Goal: Transaction & Acquisition: Book appointment/travel/reservation

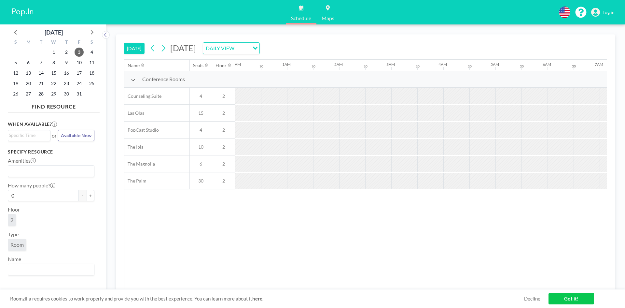
scroll to position [0, 625]
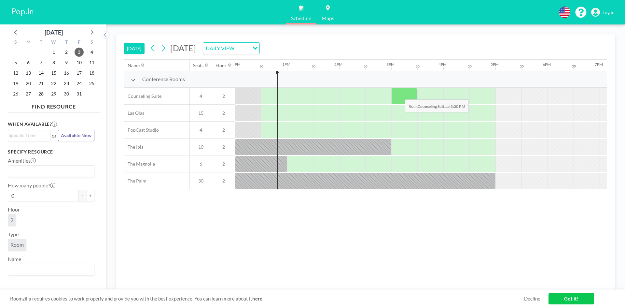
click at [400, 94] on div at bounding box center [404, 96] width 26 height 16
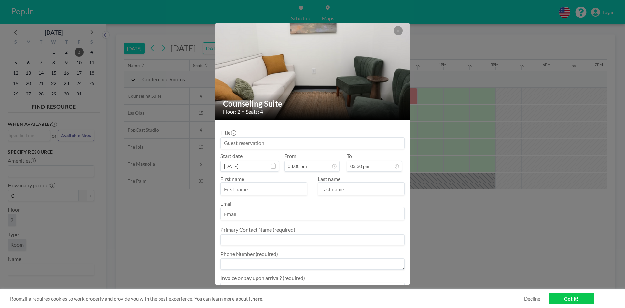
click at [265, 143] on input at bounding box center [313, 142] width 184 height 11
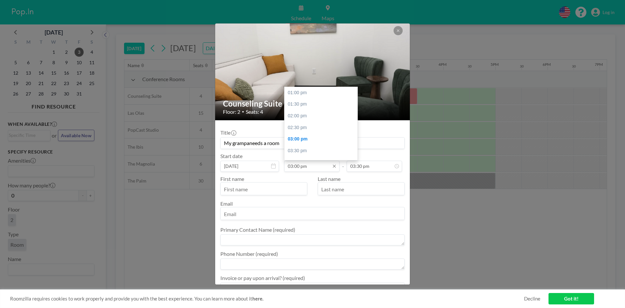
scroll to position [46, 0]
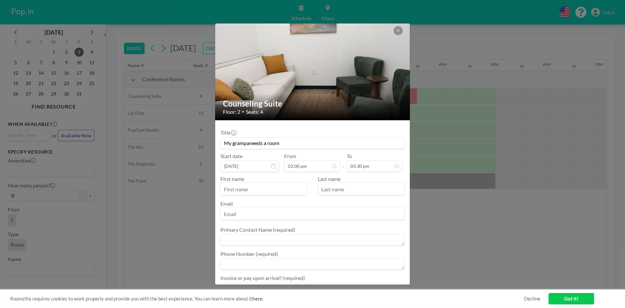
click at [248, 143] on input "My grampaneeds a room" at bounding box center [313, 142] width 184 height 11
type input "My grampa needs a room"
click at [271, 179] on div "First name" at bounding box center [266, 185] width 92 height 20
click at [259, 163] on input "[DATE]" at bounding box center [249, 165] width 59 height 11
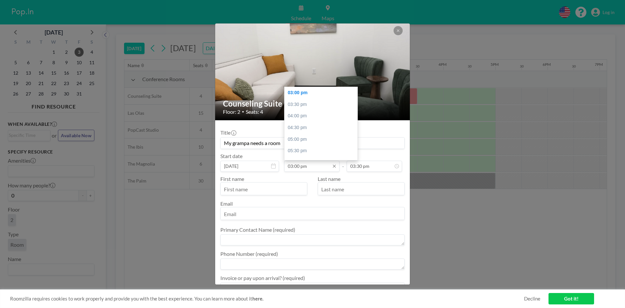
click at [319, 170] on input "03:00 pm" at bounding box center [311, 165] width 55 height 11
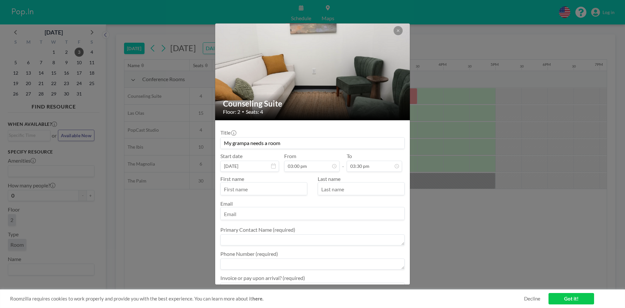
scroll to position [359, 0]
drag, startPoint x: 355, startPoint y: 111, endPoint x: 337, endPoint y: 152, distance: 44.5
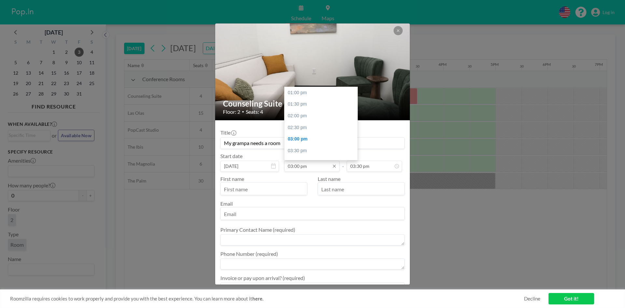
scroll to position [46, 0]
click at [328, 165] on input "03:00 pm" at bounding box center [311, 165] width 55 height 11
click at [334, 147] on div "05:30 pm" at bounding box center [323, 151] width 76 height 12
type input "05:30 pm"
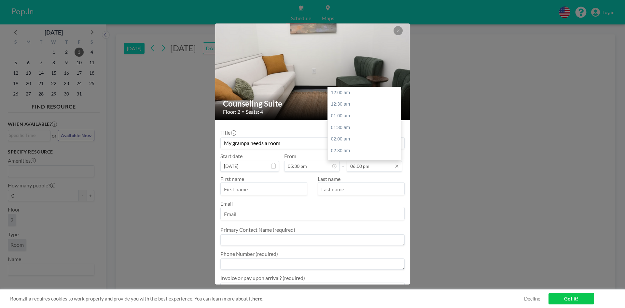
scroll to position [417, 0]
click at [364, 168] on input "06:00 pm" at bounding box center [374, 165] width 55 height 11
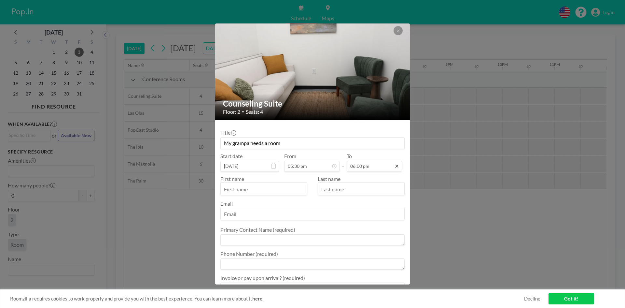
drag, startPoint x: 397, startPoint y: 146, endPoint x: 392, endPoint y: 165, distance: 20.6
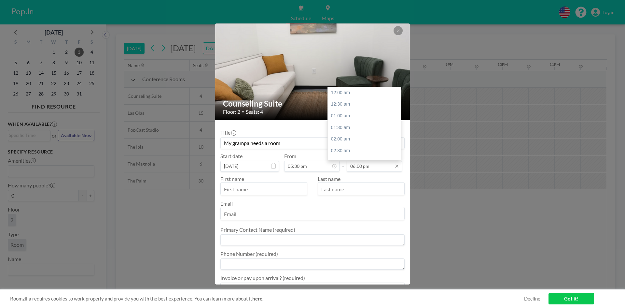
scroll to position [417, 0]
click at [362, 153] on div "08:30 pm" at bounding box center [366, 151] width 76 height 12
type input "08:30 pm"
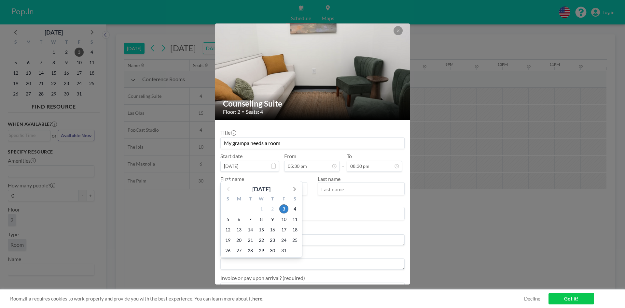
click at [250, 166] on input "[DATE]" at bounding box center [249, 165] width 59 height 11
click at [259, 214] on div "8" at bounding box center [261, 219] width 11 height 10
click at [260, 220] on span "8" at bounding box center [261, 219] width 9 height 9
type input "[DATE]"
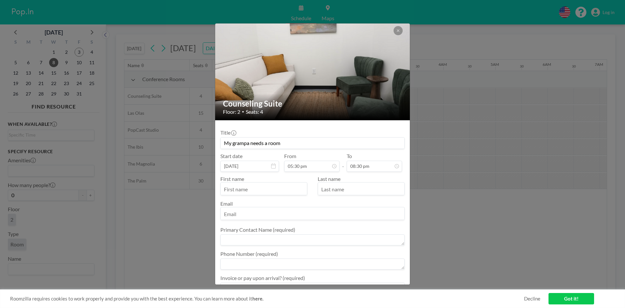
scroll to position [0, 879]
click at [290, 193] on input "text" at bounding box center [264, 189] width 86 height 11
type input "S"
type input "[PERSON_NAME]"
click at [345, 188] on input "text" at bounding box center [361, 189] width 86 height 11
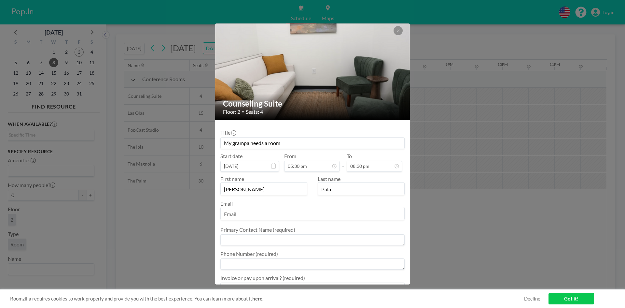
type input "Pala."
click at [258, 188] on input "[PERSON_NAME]" at bounding box center [264, 189] width 86 height 11
type input "[PERSON_NAME]"
click at [268, 208] on input "email" at bounding box center [313, 213] width 184 height 11
drag, startPoint x: 240, startPoint y: 214, endPoint x: 236, endPoint y: 214, distance: 3.3
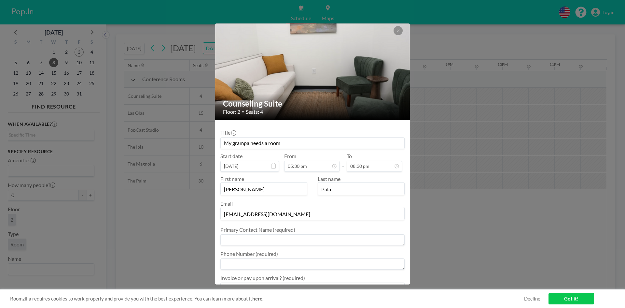
click at [236, 214] on input "[EMAIL_ADDRESS][DOMAIN_NAME]" at bounding box center [313, 213] width 184 height 11
click at [256, 215] on input "[EMAIL_ADDRESS][DOMAIN_NAME]" at bounding box center [313, 213] width 184 height 11
type input "[EMAIL_ADDRESS][DOMAIN_NAME]"
click at [268, 240] on textarea at bounding box center [312, 239] width 184 height 11
type textarea "8976588764"
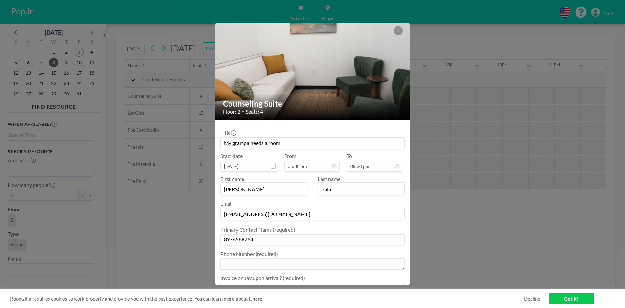
click at [243, 263] on textarea at bounding box center [312, 263] width 184 height 11
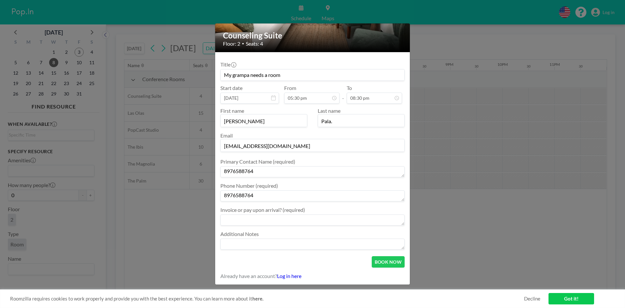
type textarea "8976588764"
click at [274, 220] on textarea at bounding box center [312, 219] width 184 height 11
type textarea "yes I will pay"
click at [271, 242] on textarea at bounding box center [312, 243] width 184 height 11
type textarea "none"
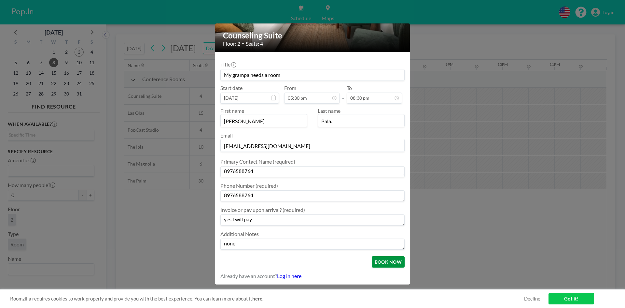
click at [381, 258] on button "BOOK NOW" at bounding box center [388, 261] width 33 height 11
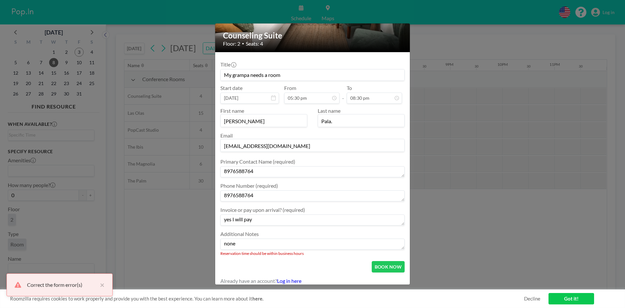
drag, startPoint x: 295, startPoint y: 244, endPoint x: 218, endPoint y: 237, distance: 77.5
click at [218, 237] on form "Title My grampa needs a room Start date [DATE] From 05:30 pm - To 08:30 pm Firs…" at bounding box center [312, 170] width 195 height 237
click at [385, 270] on button "BOOK NOW" at bounding box center [388, 266] width 33 height 11
click at [383, 269] on button "BOOK NOW" at bounding box center [388, 266] width 33 height 11
click at [380, 267] on button "BOOK NOW" at bounding box center [388, 261] width 33 height 11
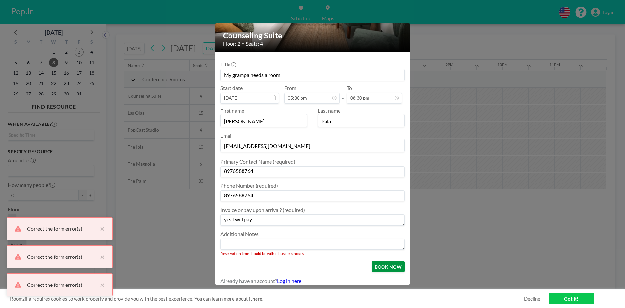
click at [380, 269] on button "BOOK NOW" at bounding box center [388, 266] width 33 height 11
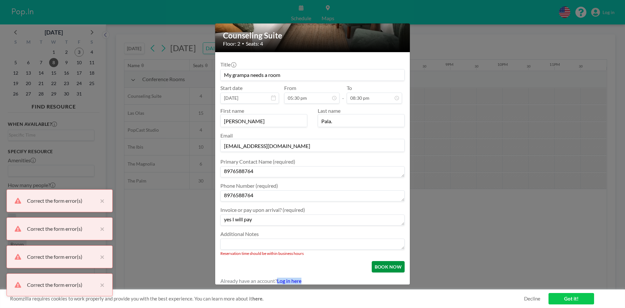
click at [380, 269] on form "Title My grampa needs a room Start date [DATE] From 05:30 pm - To 08:30 pm Firs…" at bounding box center [312, 170] width 195 height 237
click at [360, 97] on input "08:30 pm" at bounding box center [374, 97] width 55 height 11
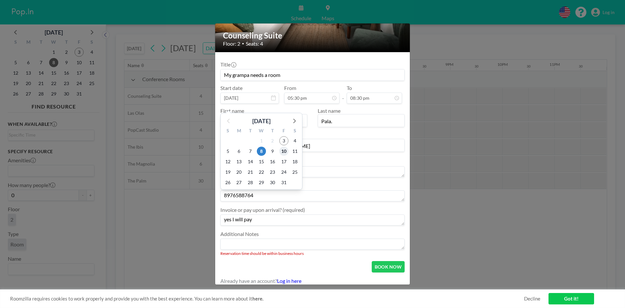
click at [286, 149] on span "10" at bounding box center [283, 150] width 9 height 9
type input "[DATE]"
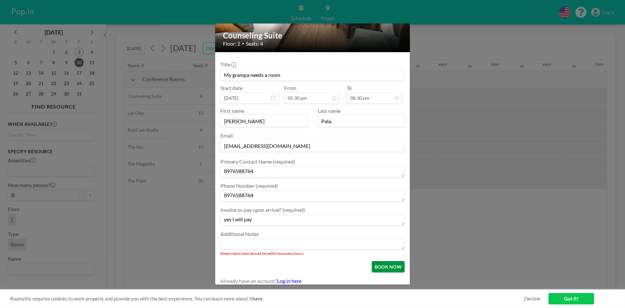
scroll to position [0, 879]
click at [384, 262] on button "BOOK NOW" at bounding box center [388, 266] width 33 height 11
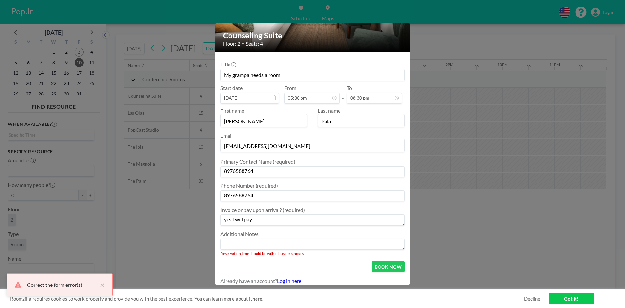
click at [256, 246] on textarea at bounding box center [312, 243] width 184 height 11
drag, startPoint x: 270, startPoint y: 217, endPoint x: 157, endPoint y: 227, distance: 113.7
click at [157, 227] on div "Counseling Suite Floor: 2 • Seats: 4 Title My grampa needs a room Start date [D…" at bounding box center [312, 154] width 625 height 308
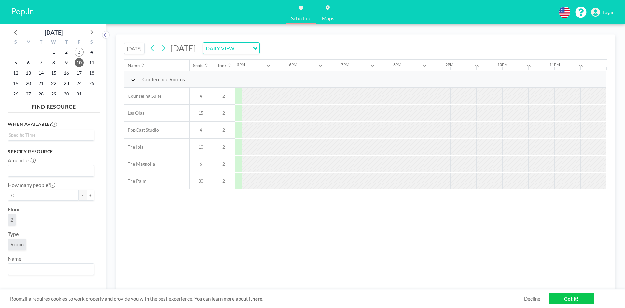
click at [508, 98] on div at bounding box center [515, 96] width 26 height 16
click at [509, 98] on div at bounding box center [515, 96] width 26 height 16
click at [573, 298] on link "Got it!" at bounding box center [572, 298] width 46 height 11
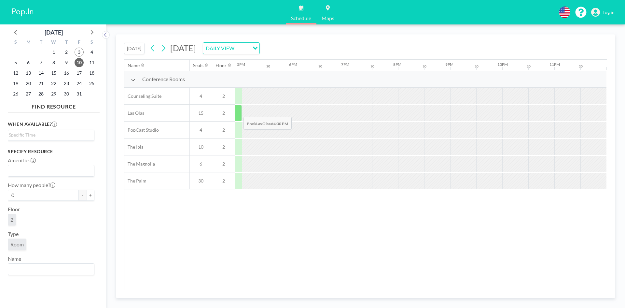
click at [238, 112] on div at bounding box center [229, 113] width 26 height 16
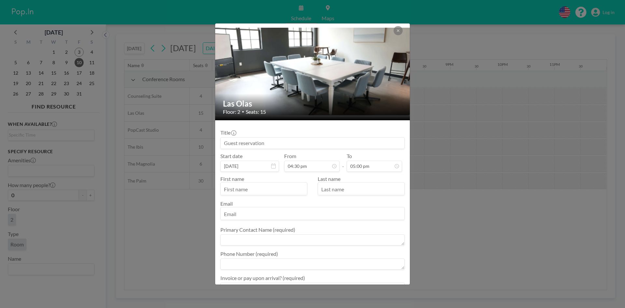
click at [314, 135] on div "Title" at bounding box center [312, 139] width 184 height 20
click at [318, 147] on input at bounding box center [313, 142] width 184 height 11
click at [239, 188] on input "text" at bounding box center [264, 189] width 86 height 11
type input "[PERSON_NAME]"
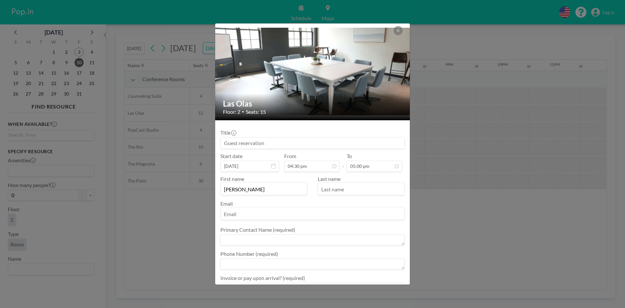
click at [370, 191] on input "text" at bounding box center [361, 189] width 86 height 11
type input "Pala"
click at [290, 207] on div at bounding box center [312, 213] width 184 height 13
click at [287, 215] on input "email" at bounding box center [313, 213] width 184 height 11
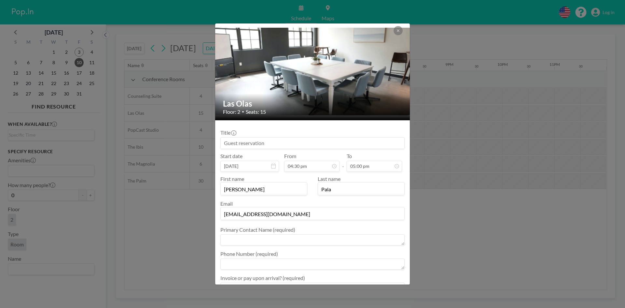
type input "[EMAIL_ADDRESS][DOMAIN_NAME]"
click at [231, 239] on textarea at bounding box center [312, 239] width 184 height 11
type textarea "7493573888"
click at [233, 265] on textarea at bounding box center [312, 263] width 184 height 11
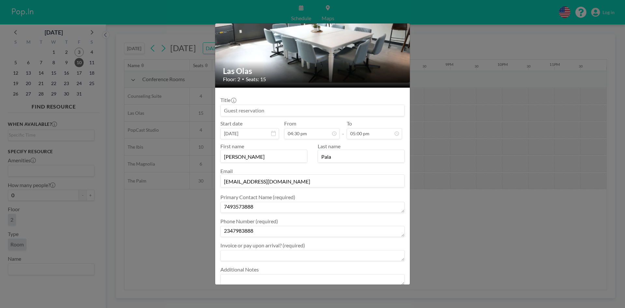
scroll to position [68, 0]
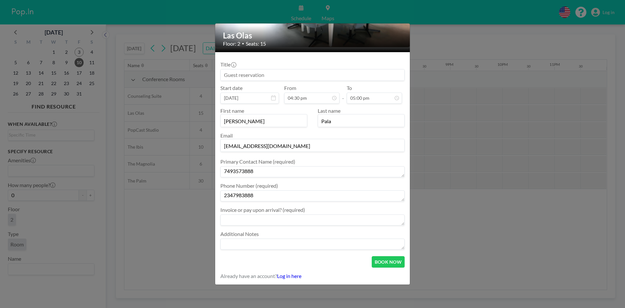
type textarea "2347983888"
click at [280, 219] on textarea at bounding box center [312, 219] width 184 height 11
type textarea "pay opun arival"
click at [379, 261] on button "BOOK NOW" at bounding box center [388, 261] width 33 height 11
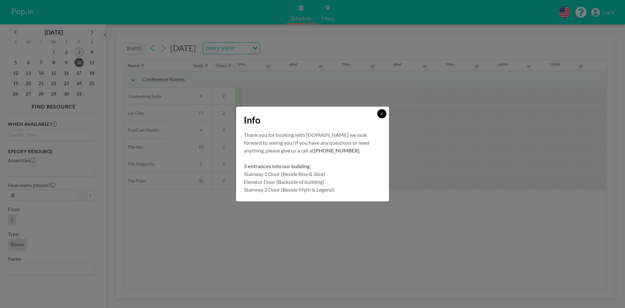
click at [380, 114] on icon at bounding box center [382, 114] width 4 height 4
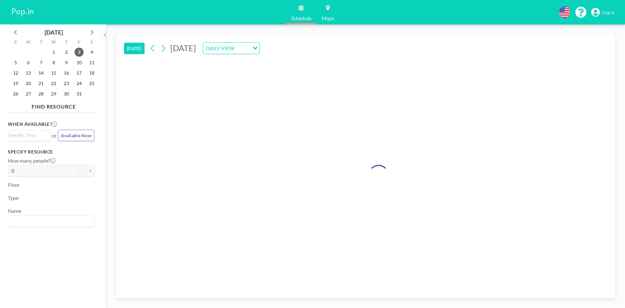
click at [509, 123] on div at bounding box center [365, 174] width 483 height 230
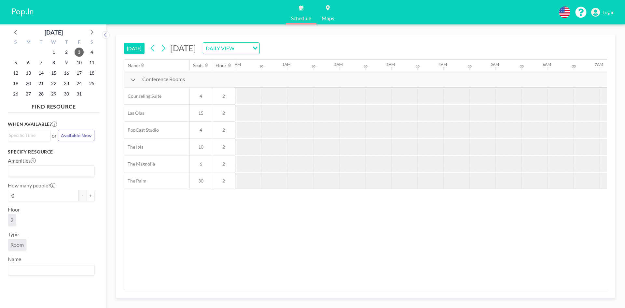
scroll to position [0, 625]
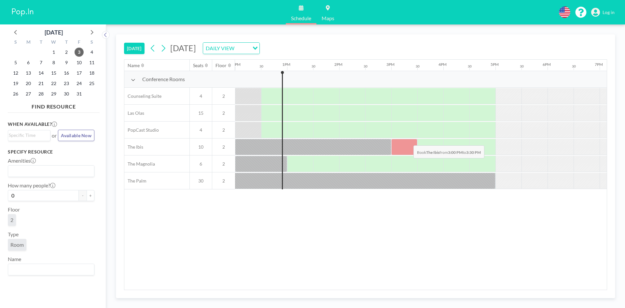
click at [408, 140] on div at bounding box center [404, 147] width 26 height 16
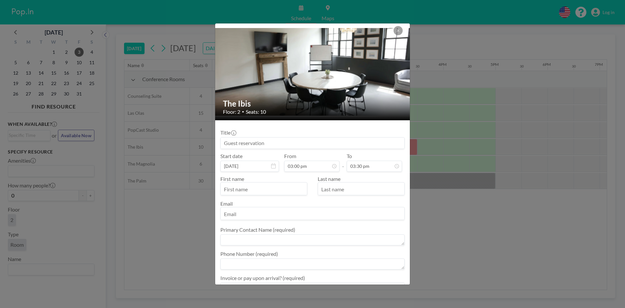
click at [274, 216] on input "email" at bounding box center [313, 213] width 184 height 11
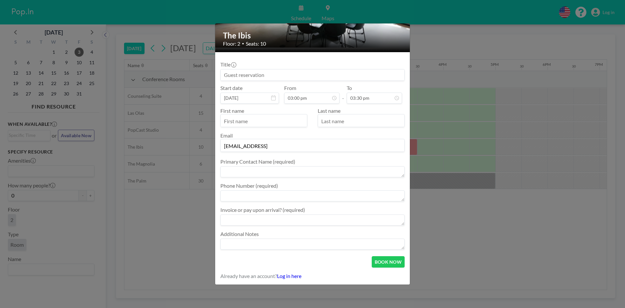
type input "cocoanti@gmail.c0om"
click at [384, 265] on button "BOOK NOW" at bounding box center [388, 261] width 33 height 11
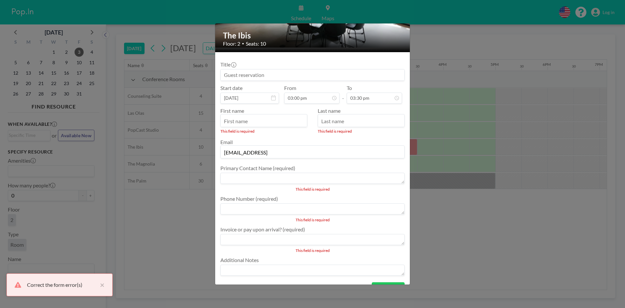
click at [305, 175] on textarea at bounding box center [312, 178] width 184 height 11
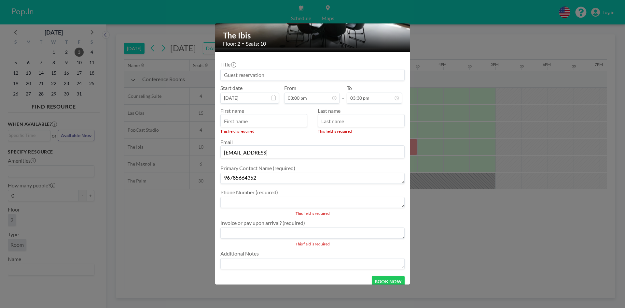
type textarea "96785664352"
click at [275, 203] on textarea at bounding box center [312, 202] width 184 height 11
drag, startPoint x: 259, startPoint y: 178, endPoint x: 177, endPoint y: 155, distance: 85.5
click at [177, 157] on div "The Ibis Floor: 2 • Seats: 10 Title Start date Oct 3, 2025 From 03:00 pm - To 0…" at bounding box center [312, 154] width 625 height 308
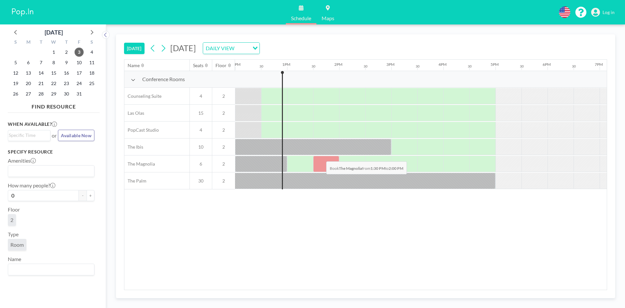
click at [321, 156] on div at bounding box center [326, 164] width 26 height 16
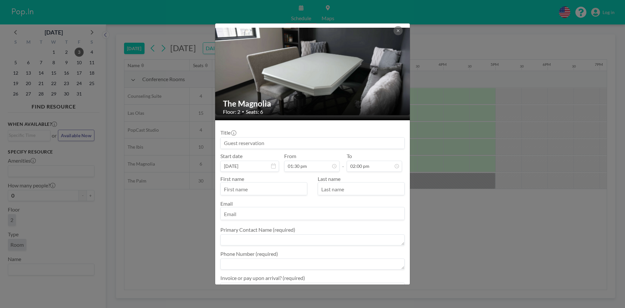
scroll to position [12, 0]
click at [226, 235] on textarea at bounding box center [312, 239] width 184 height 11
click at [234, 261] on textarea at bounding box center [312, 263] width 184 height 11
paste textarea "9"
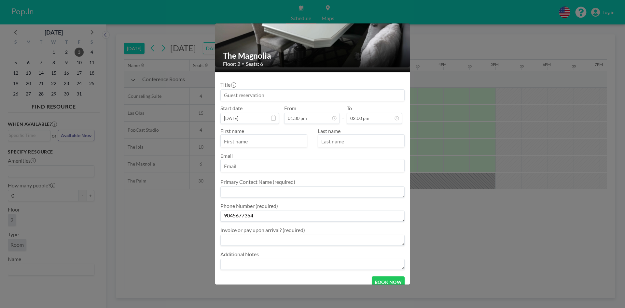
scroll to position [49, 0]
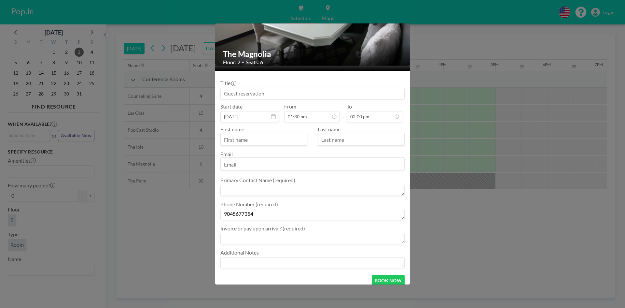
type textarea "9045677354"
click at [314, 230] on div "Invoice or pay upon arrival? (required)" at bounding box center [312, 235] width 184 height 20
click at [316, 235] on textarea at bounding box center [312, 238] width 184 height 11
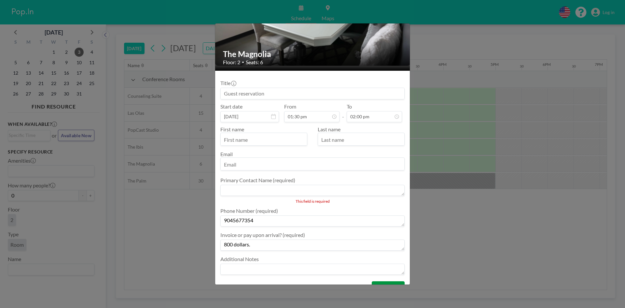
type textarea "800 dollars."
click at [387, 282] on button "BOOK NOW" at bounding box center [388, 286] width 33 height 11
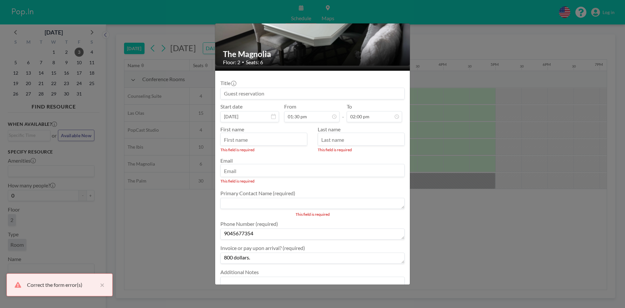
click at [249, 174] on input "email" at bounding box center [313, 170] width 184 height 11
click at [255, 141] on input "text" at bounding box center [264, 139] width 86 height 11
type input "Suajn"
drag, startPoint x: 258, startPoint y: 128, endPoint x: 223, endPoint y: 132, distance: 35.1
click at [223, 132] on div "First name Suajn" at bounding box center [266, 139] width 92 height 26
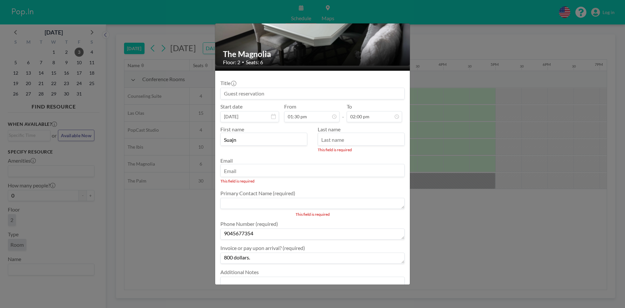
drag, startPoint x: 239, startPoint y: 138, endPoint x: 203, endPoint y: 138, distance: 35.2
click at [203, 138] on div "The Magnolia Floor: 2 • Seats: 6 Title Start date Oct 3, 2025 From 01:30 pm - T…" at bounding box center [312, 154] width 625 height 308
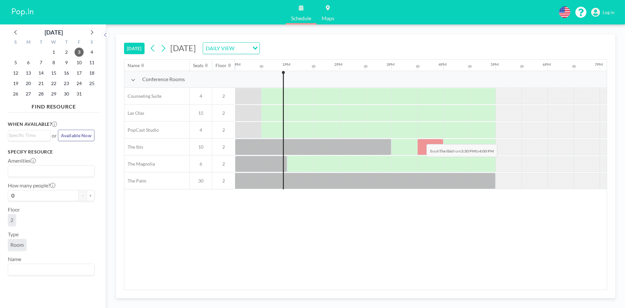
click at [421, 139] on div at bounding box center [430, 147] width 26 height 16
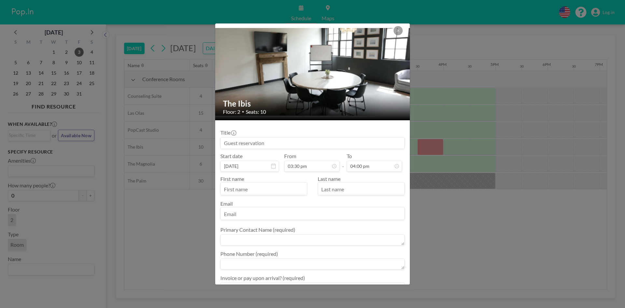
scroll to position [58, 0]
click at [254, 190] on input "text" at bounding box center [264, 189] width 86 height 11
type input "Anti"
click at [341, 197] on div "First name Anti Last name Email" at bounding box center [312, 197] width 184 height 44
click at [342, 181] on div "Last name" at bounding box center [359, 185] width 92 height 20
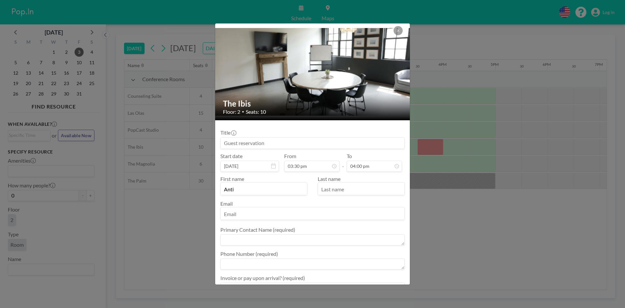
drag, startPoint x: 341, startPoint y: 188, endPoint x: 328, endPoint y: 190, distance: 13.3
click at [338, 188] on input "text" at bounding box center [361, 189] width 86 height 11
type input "Coco"
click at [242, 215] on input "email" at bounding box center [313, 213] width 184 height 11
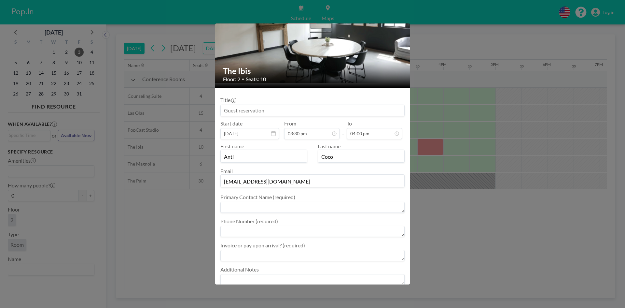
scroll to position [68, 0]
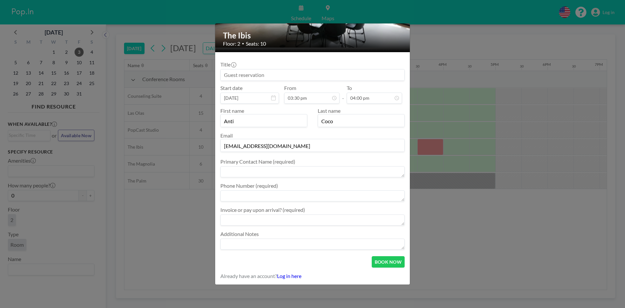
type input "anticoco@gmail.com"
click at [338, 215] on textarea at bounding box center [312, 219] width 184 height 11
type textarea "$"
click at [299, 185] on div "Phone Number (required)" at bounding box center [312, 192] width 184 height 20
click at [269, 176] on textarea at bounding box center [312, 171] width 184 height 11
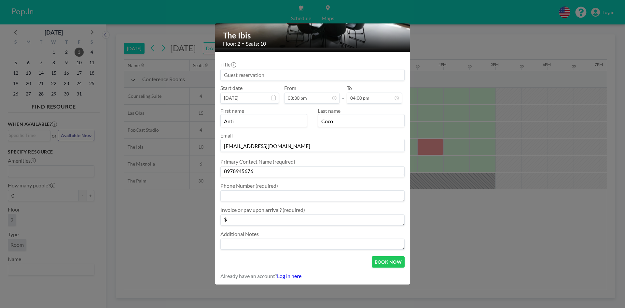
type textarea "8978945676"
click at [261, 191] on textarea at bounding box center [312, 195] width 184 height 11
type textarea "8978975676"
click at [230, 216] on textarea "$" at bounding box center [312, 219] width 184 height 11
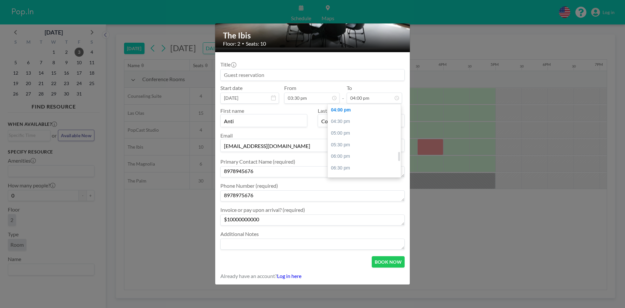
type textarea "$10000000000"
drag, startPoint x: 396, startPoint y: 157, endPoint x: 391, endPoint y: 134, distance: 23.1
drag, startPoint x: 374, startPoint y: 100, endPoint x: 394, endPoint y: 123, distance: 31.4
click at [377, 103] on input "04:00 pm" at bounding box center [374, 97] width 55 height 11
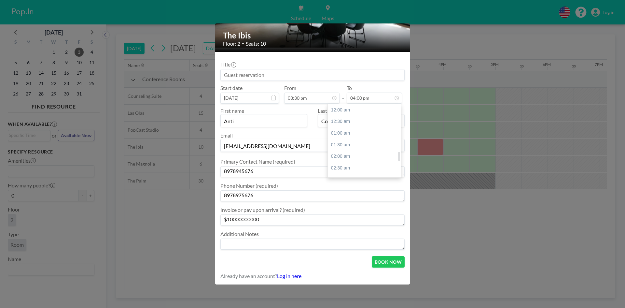
scroll to position [371, 0]
drag, startPoint x: 347, startPoint y: 166, endPoint x: 294, endPoint y: 91, distance: 92.6
click at [345, 165] on div "06:30 pm" at bounding box center [366, 168] width 76 height 12
type input "06:30 pm"
click at [301, 94] on input "03:30 pm" at bounding box center [311, 97] width 55 height 11
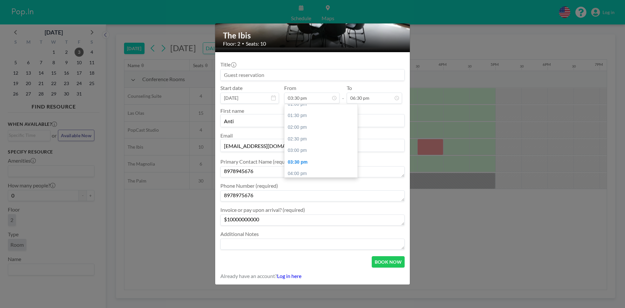
scroll to position [5, 0]
drag, startPoint x: 355, startPoint y: 127, endPoint x: 348, endPoint y: 104, distance: 23.8
click at [333, 99] on icon at bounding box center [334, 97] width 3 height 3
drag, startPoint x: 356, startPoint y: 131, endPoint x: 328, endPoint y: 106, distance: 36.4
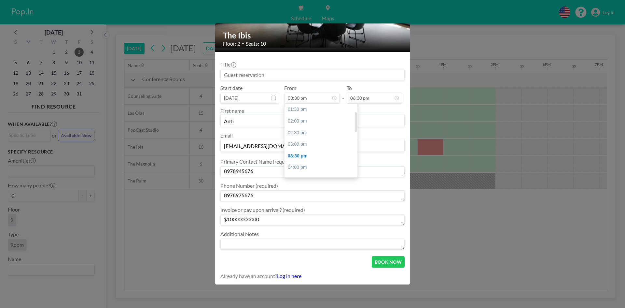
scroll to position [0, 0]
drag, startPoint x: 355, startPoint y: 131, endPoint x: 356, endPoint y: 111, distance: 19.6
click at [356, 111] on div "01:00 pm 01:30 pm 02:00 pm 02:30 pm 03:00 pm 03:30 pm 04:00 pm 04:30 pm 05:00 p…" at bounding box center [321, 141] width 74 height 74
drag, startPoint x: 347, startPoint y: 113, endPoint x: 342, endPoint y: 144, distance: 31.4
click at [346, 113] on div "01:00 pm" at bounding box center [323, 110] width 76 height 12
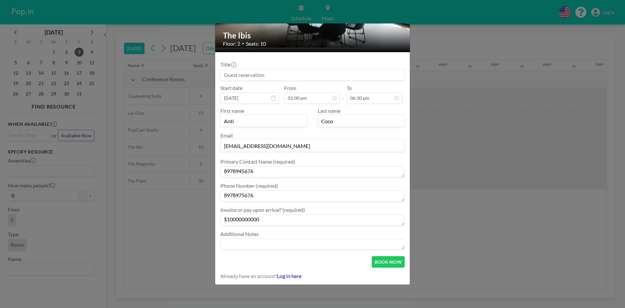
scroll to position [0, 651]
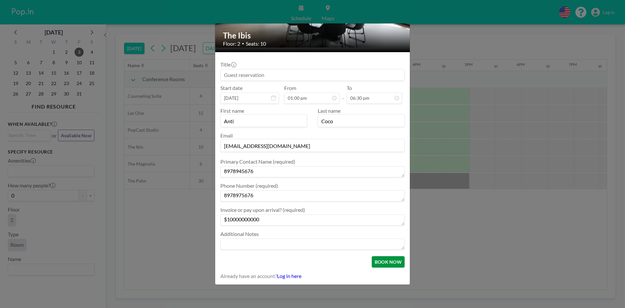
click at [376, 258] on button "BOOK NOW" at bounding box center [388, 261] width 33 height 11
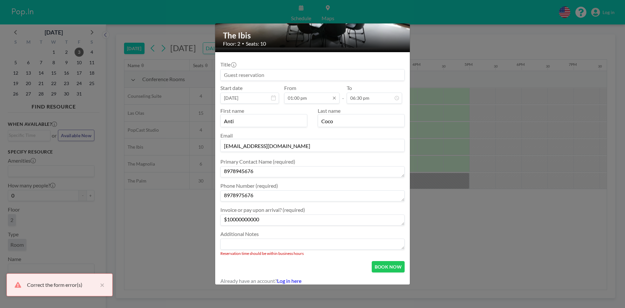
click at [318, 96] on input "01:00 pm" at bounding box center [311, 97] width 55 height 11
click at [300, 160] on div "03:00 pm" at bounding box center [323, 156] width 76 height 12
type input "03:00 pm"
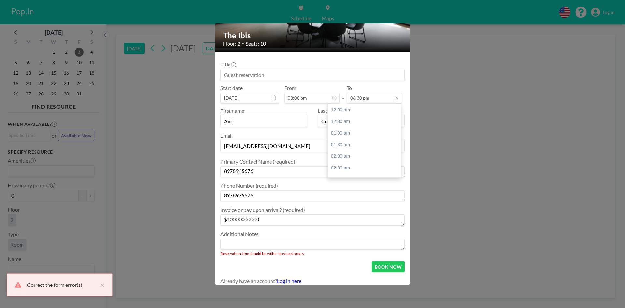
scroll to position [429, 0]
click at [369, 94] on input "06:30 pm" at bounding box center [374, 97] width 55 height 11
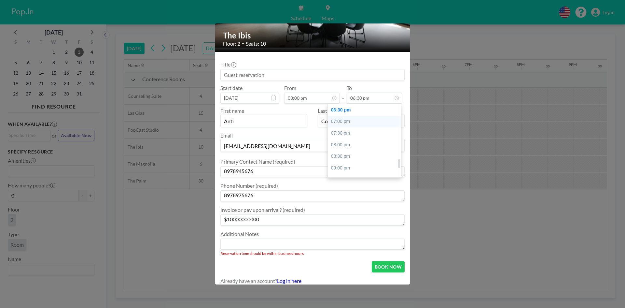
click at [344, 122] on div "07:00 pm" at bounding box center [366, 122] width 76 height 12
click at [376, 266] on button "BOOK NOW" at bounding box center [388, 266] width 33 height 11
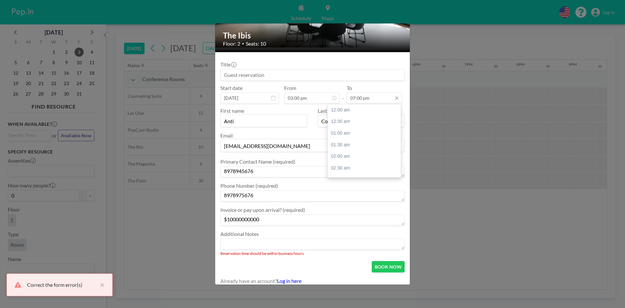
scroll to position [440, 0]
click at [367, 102] on input "07:00 pm" at bounding box center [374, 97] width 55 height 11
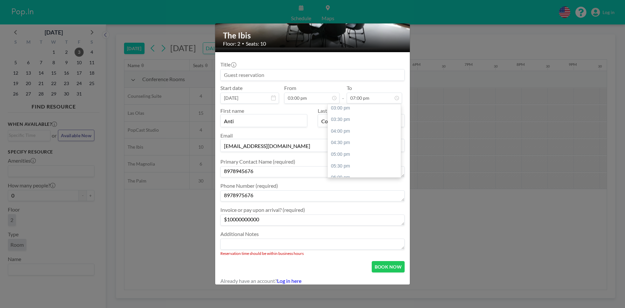
scroll to position [347, 0]
drag, startPoint x: 396, startPoint y: 165, endPoint x: 399, endPoint y: 153, distance: 12.1
click at [377, 92] on div "To 07:00 pm 12:00 am 12:30 am 01:00 am 01:30 am 02:00 am 02:30 am 03:00 am 03:3…" at bounding box center [374, 94] width 55 height 19
click at [377, 95] on input "07:00 pm" at bounding box center [374, 97] width 55 height 11
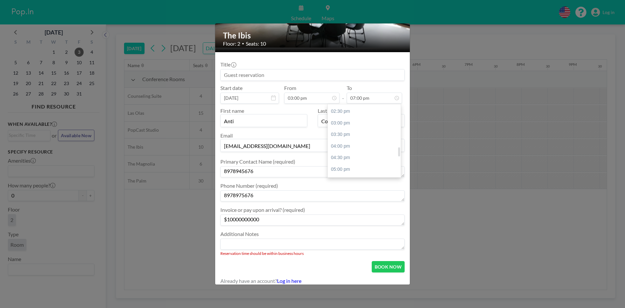
drag, startPoint x: 396, startPoint y: 165, endPoint x: 397, endPoint y: 153, distance: 12.8
click at [398, 153] on div at bounding box center [399, 151] width 2 height 9
click at [367, 136] on div "03:30 pm" at bounding box center [366, 135] width 76 height 12
type input "03:30 pm"
click at [372, 268] on button "BOOK NOW" at bounding box center [388, 266] width 33 height 11
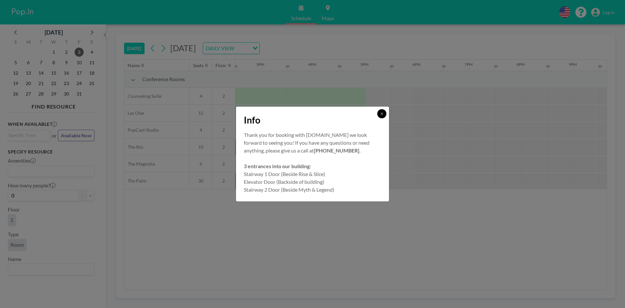
drag, startPoint x: 381, startPoint y: 113, endPoint x: 381, endPoint y: 99, distance: 14.0
click at [381, 99] on div "Info Thank you for booking with Pop.In we look forward to seeing you! If you ha…" at bounding box center [312, 154] width 625 height 308
